Goal: Navigation & Orientation: Find specific page/section

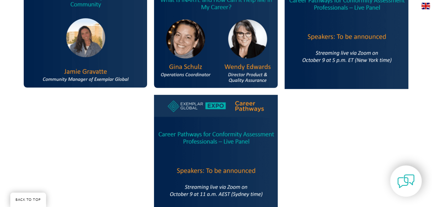
scroll to position [963, 0]
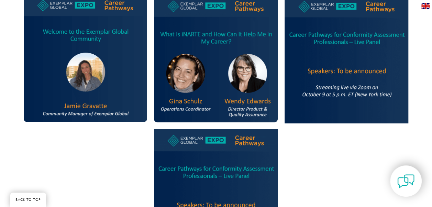
click at [356, 94] on img at bounding box center [347, 59] width 124 height 128
click at [350, 26] on img at bounding box center [347, 59] width 124 height 128
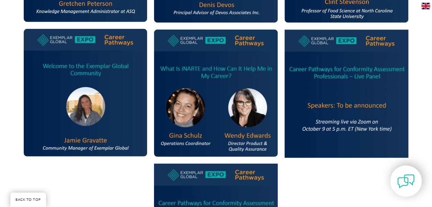
click at [341, 40] on img at bounding box center [347, 94] width 124 height 128
click at [362, 76] on img at bounding box center [347, 94] width 124 height 128
click at [387, 69] on img at bounding box center [347, 94] width 124 height 128
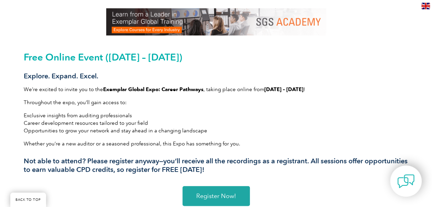
scroll to position [172, 0]
